Goal: Task Accomplishment & Management: Manage account settings

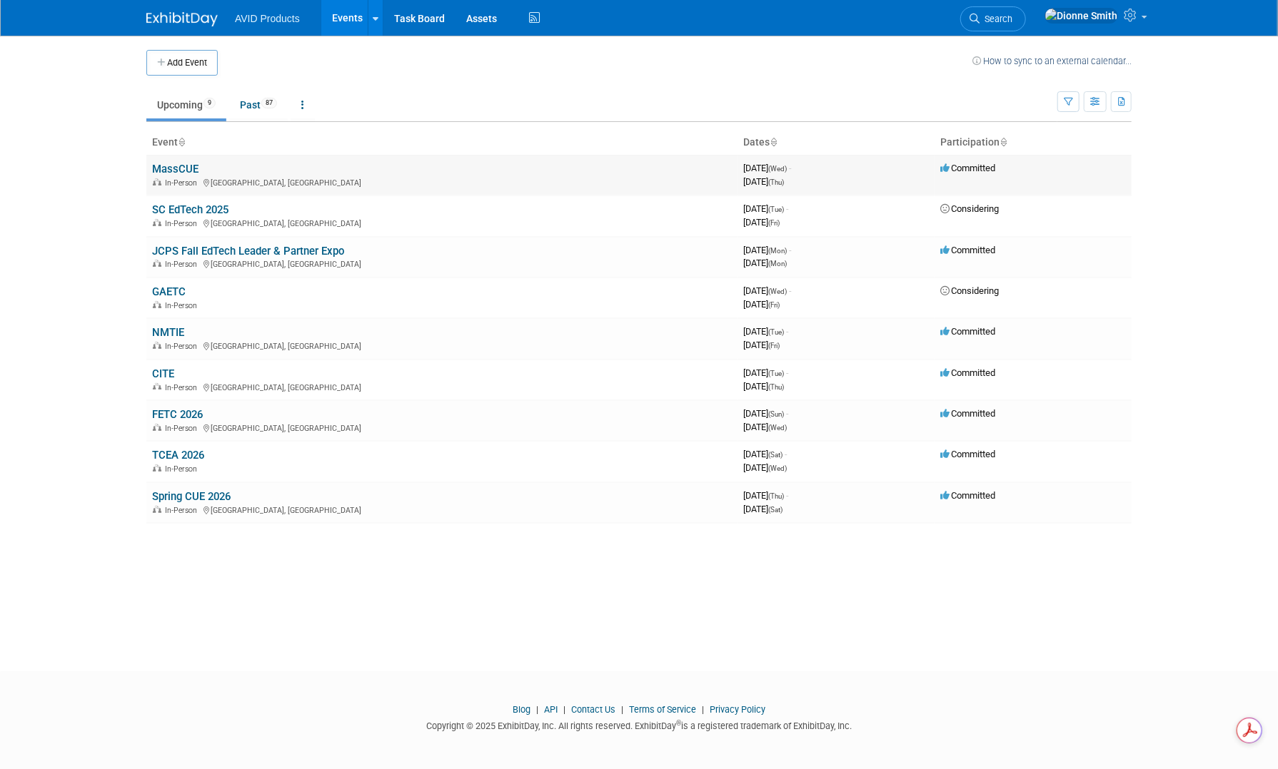
click at [178, 163] on link "MassCUE" at bounding box center [175, 169] width 46 height 13
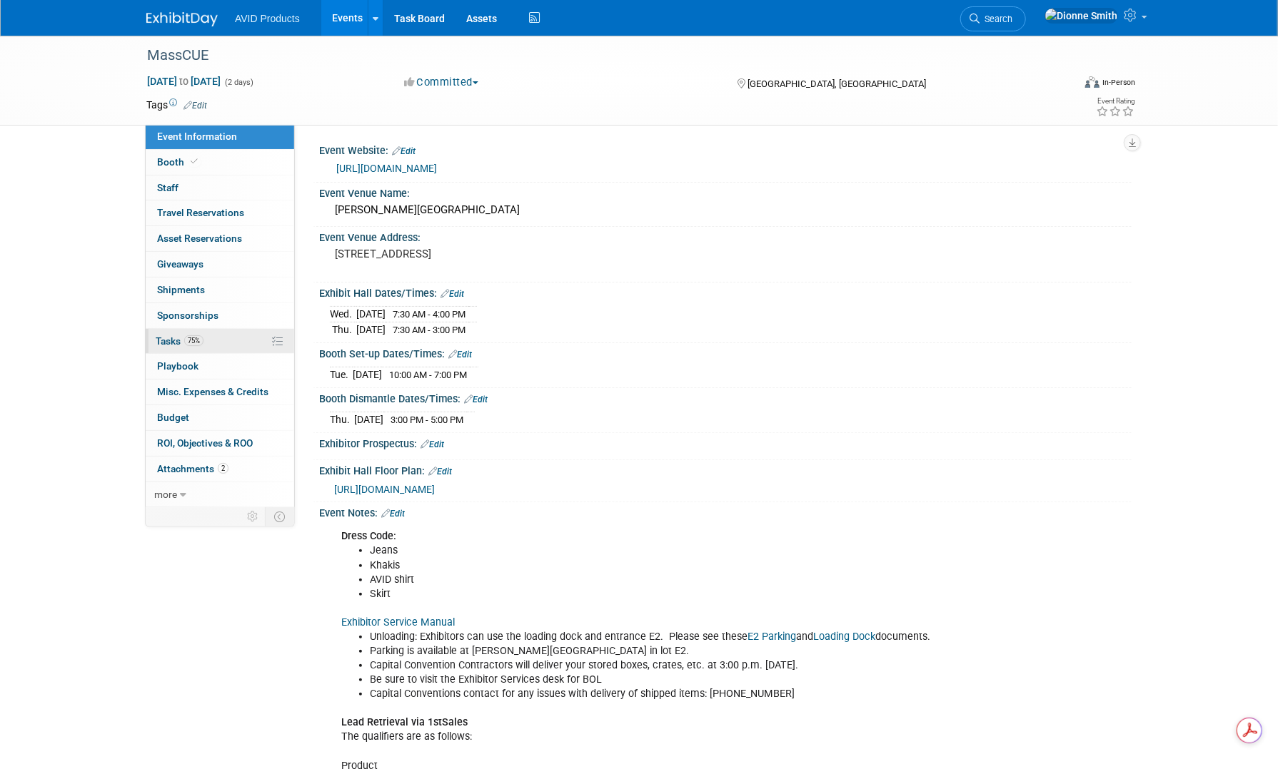
click at [195, 347] on link "75% Tasks 75%" at bounding box center [220, 341] width 148 height 25
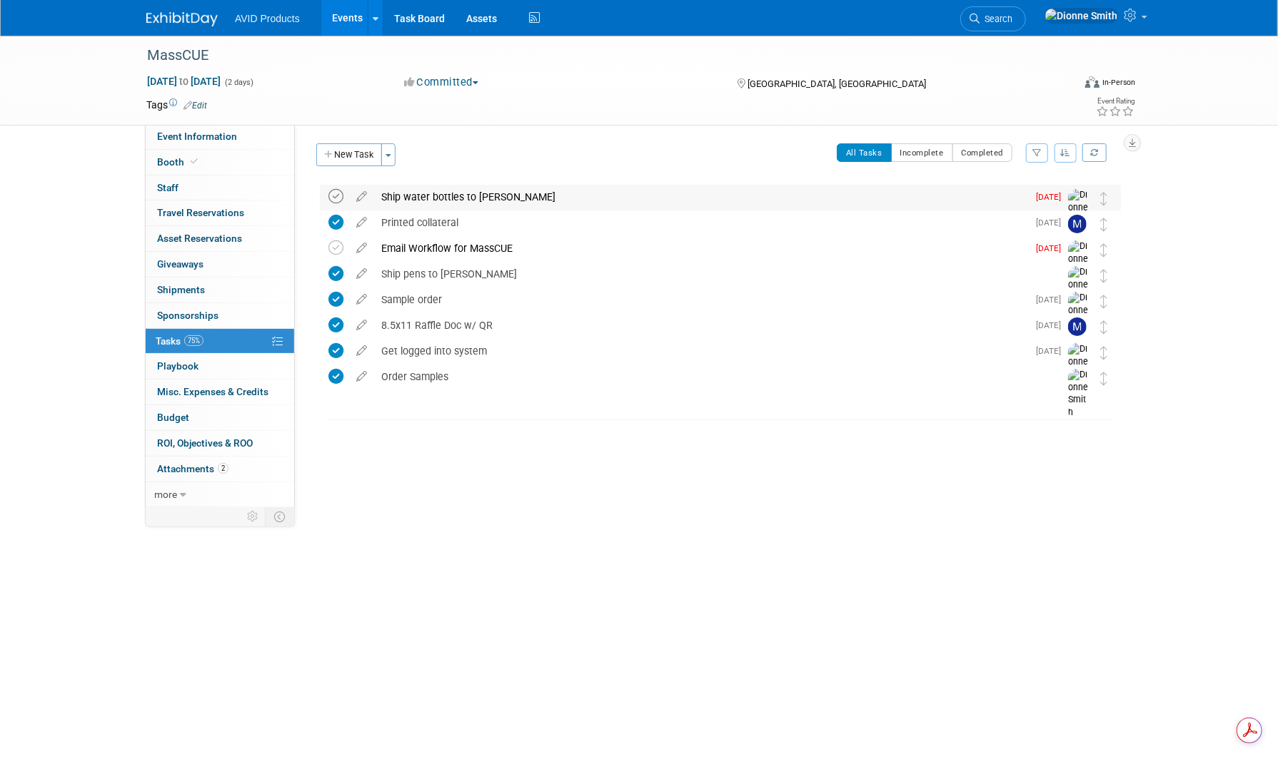
click at [332, 201] on icon at bounding box center [335, 196] width 15 height 15
click at [1143, 24] on link at bounding box center [1094, 18] width 116 height 36
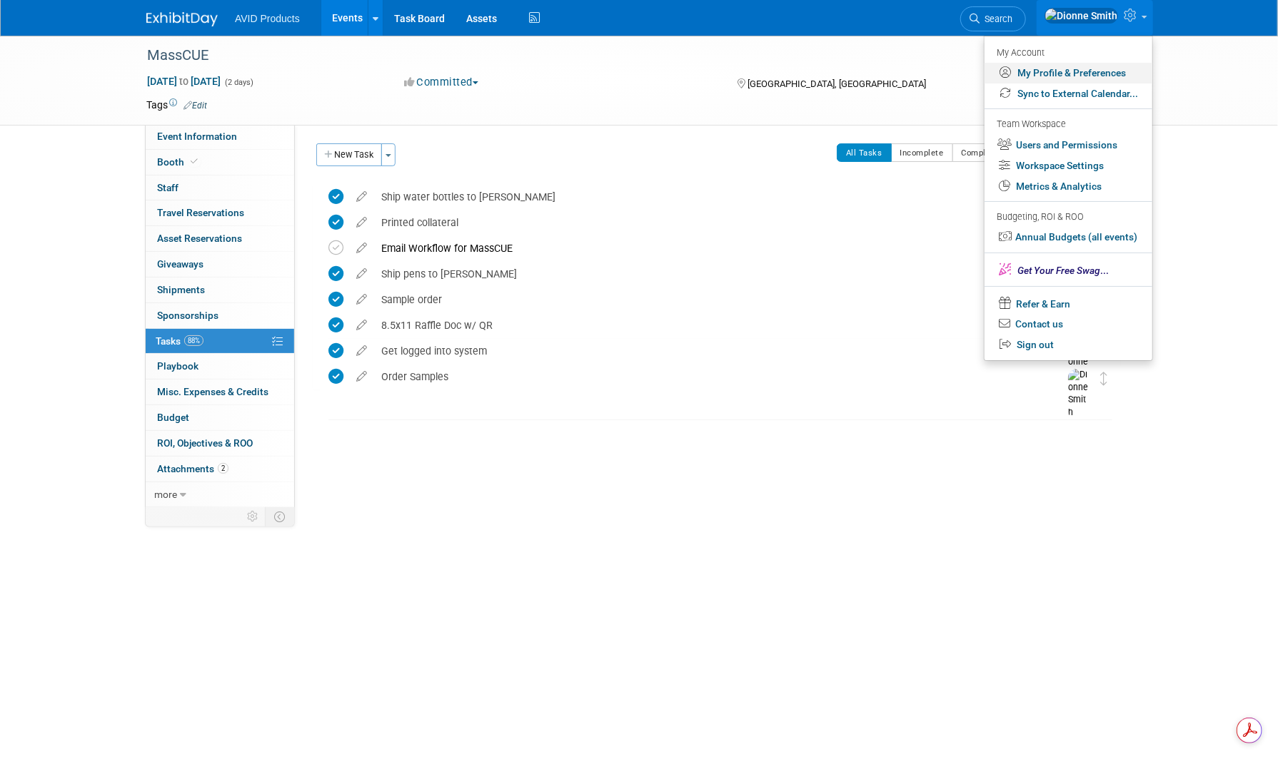
click at [1097, 78] on link "My Profile & Preferences" at bounding box center [1068, 73] width 168 height 21
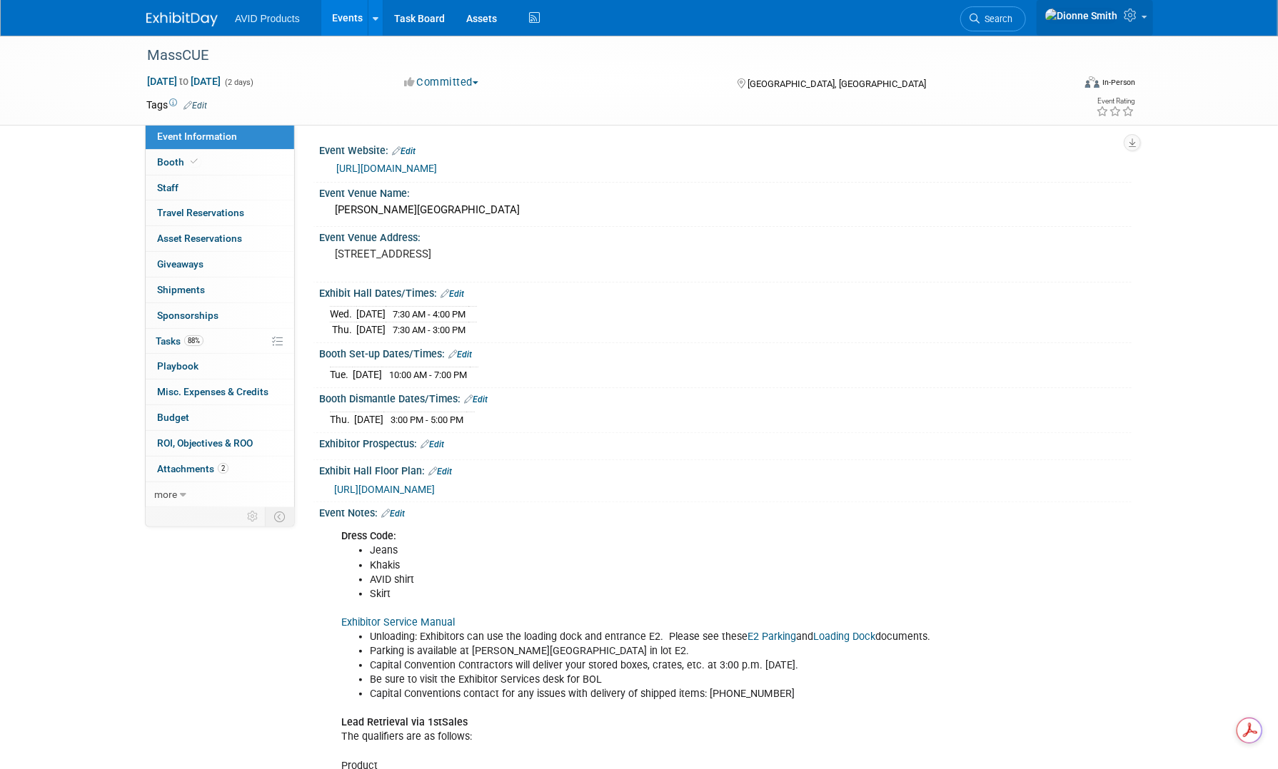
click at [1126, 12] on icon at bounding box center [1131, 15] width 16 height 13
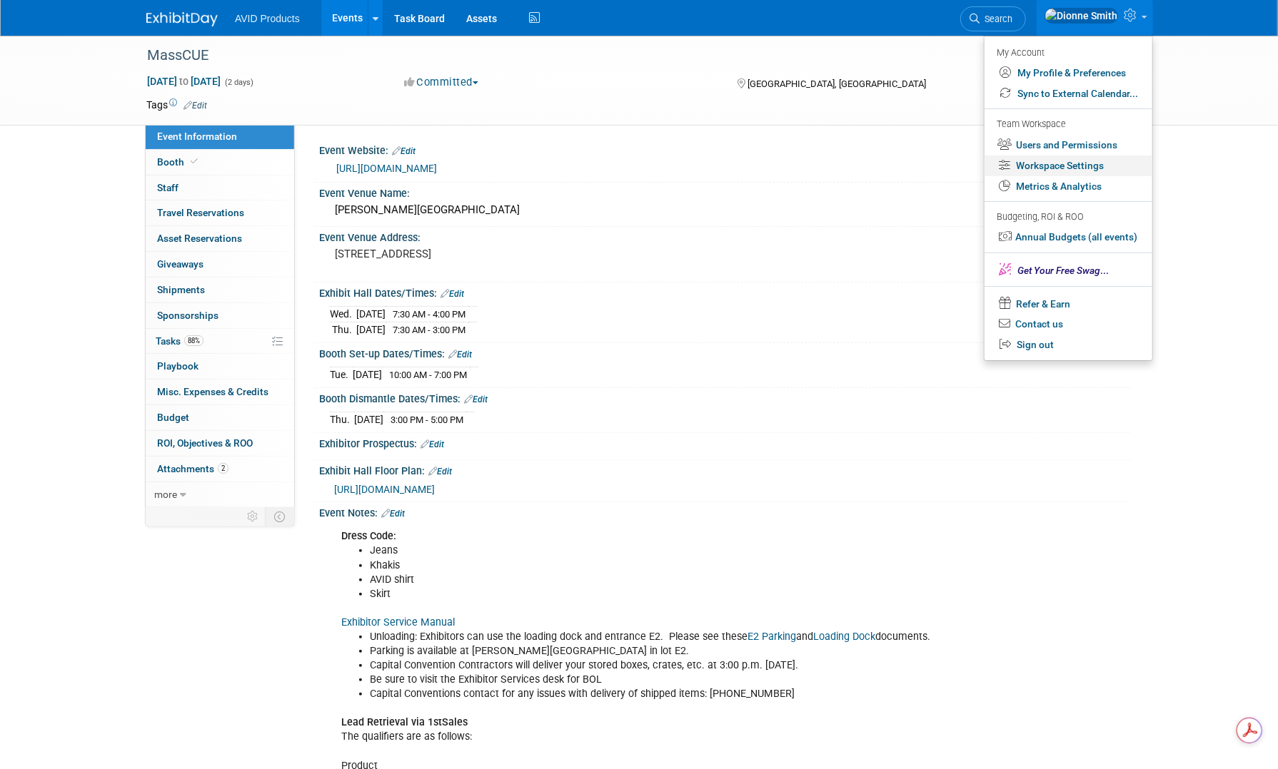
click at [1090, 167] on link "Workspace Settings" at bounding box center [1068, 166] width 168 height 21
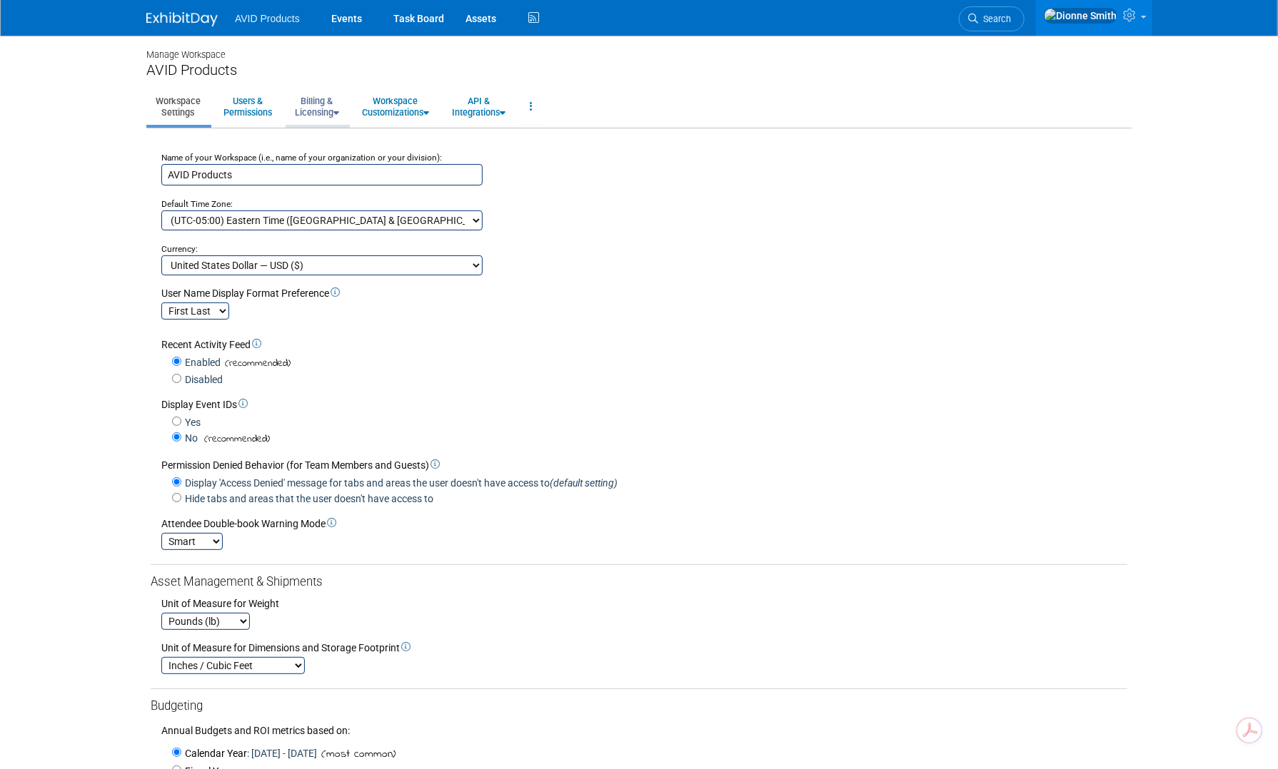
click at [319, 112] on link "Billing & Licensing" at bounding box center [316, 106] width 63 height 35
click at [325, 163] on link "Billing Information" at bounding box center [349, 160] width 129 height 21
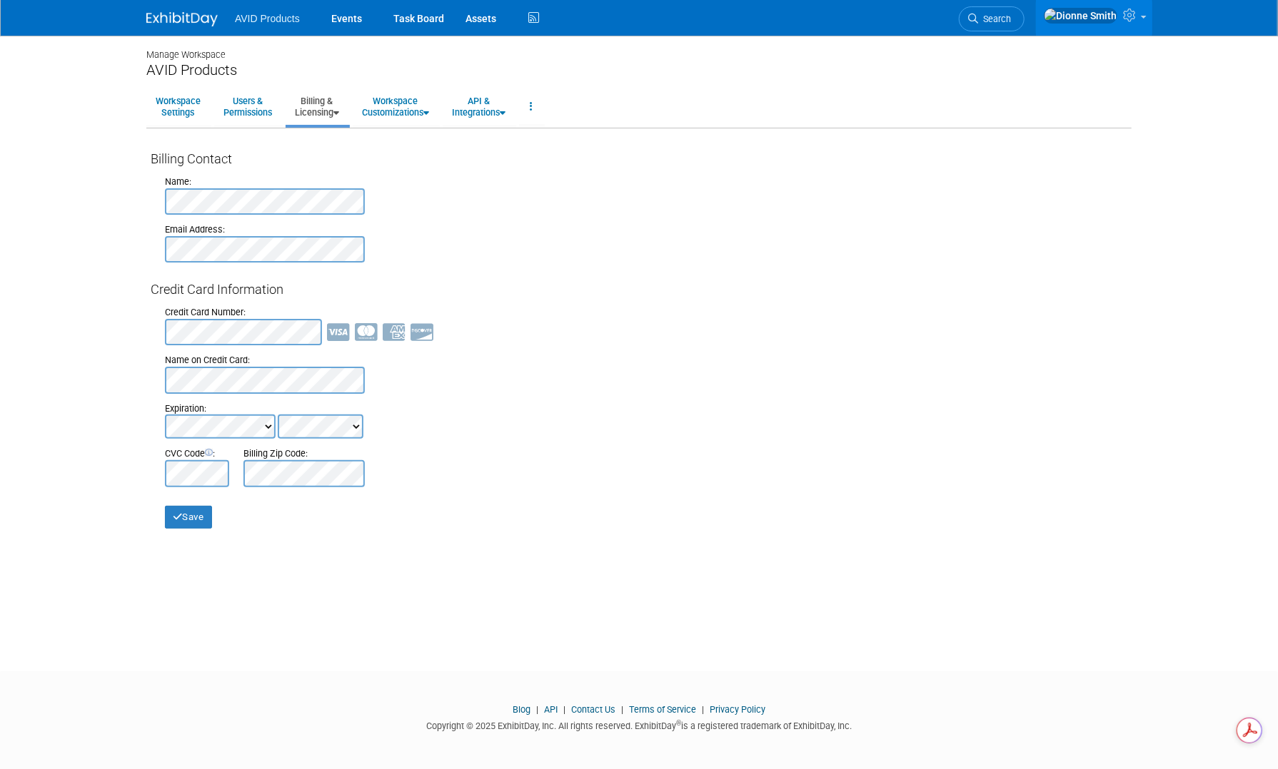
click at [337, 118] on link "Billing & Licensing" at bounding box center [316, 106] width 63 height 35
click at [341, 142] on link "Manage Plan / Subscription" at bounding box center [349, 138] width 129 height 21
